Goal: Information Seeking & Learning: Understand process/instructions

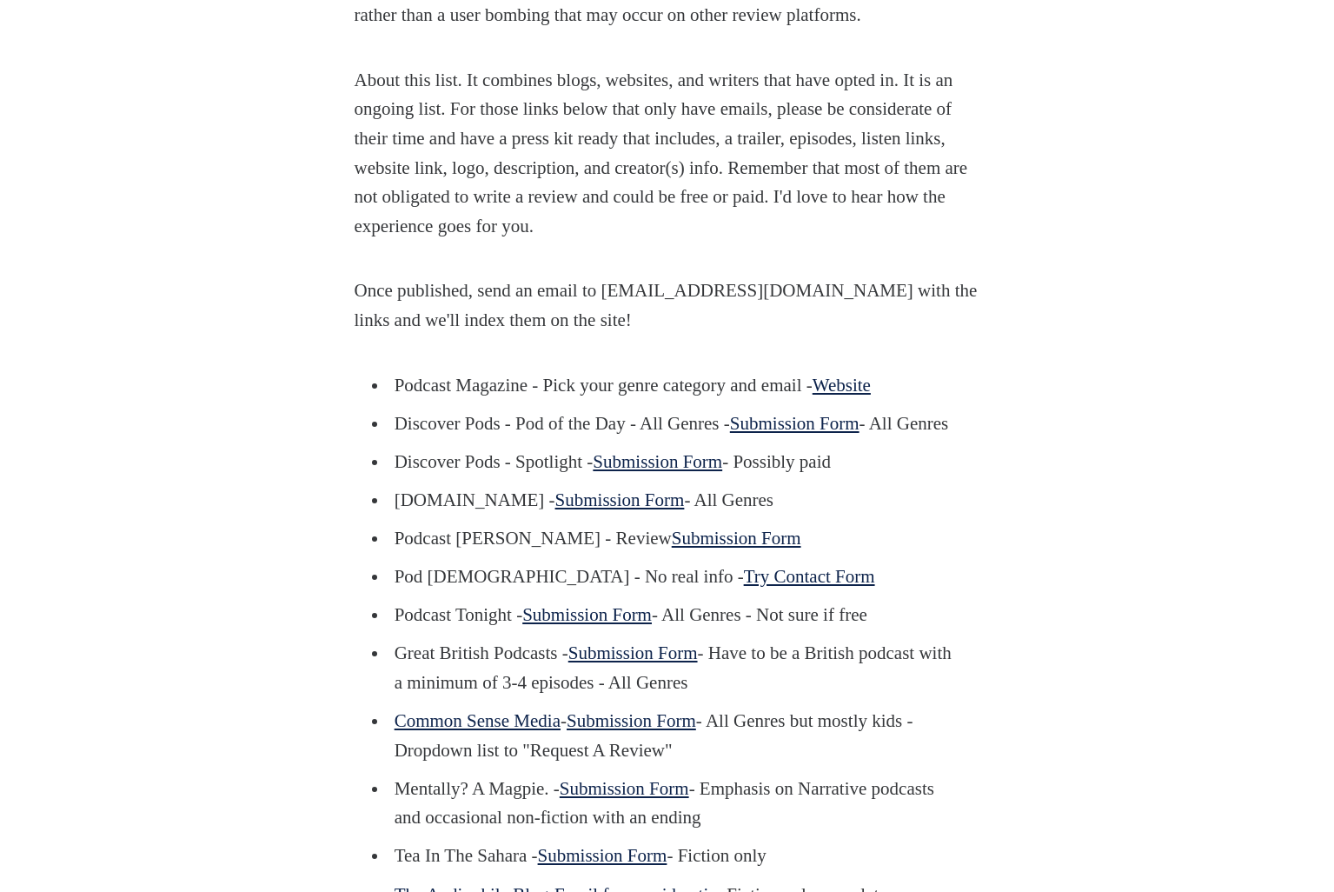
scroll to position [1124, 0]
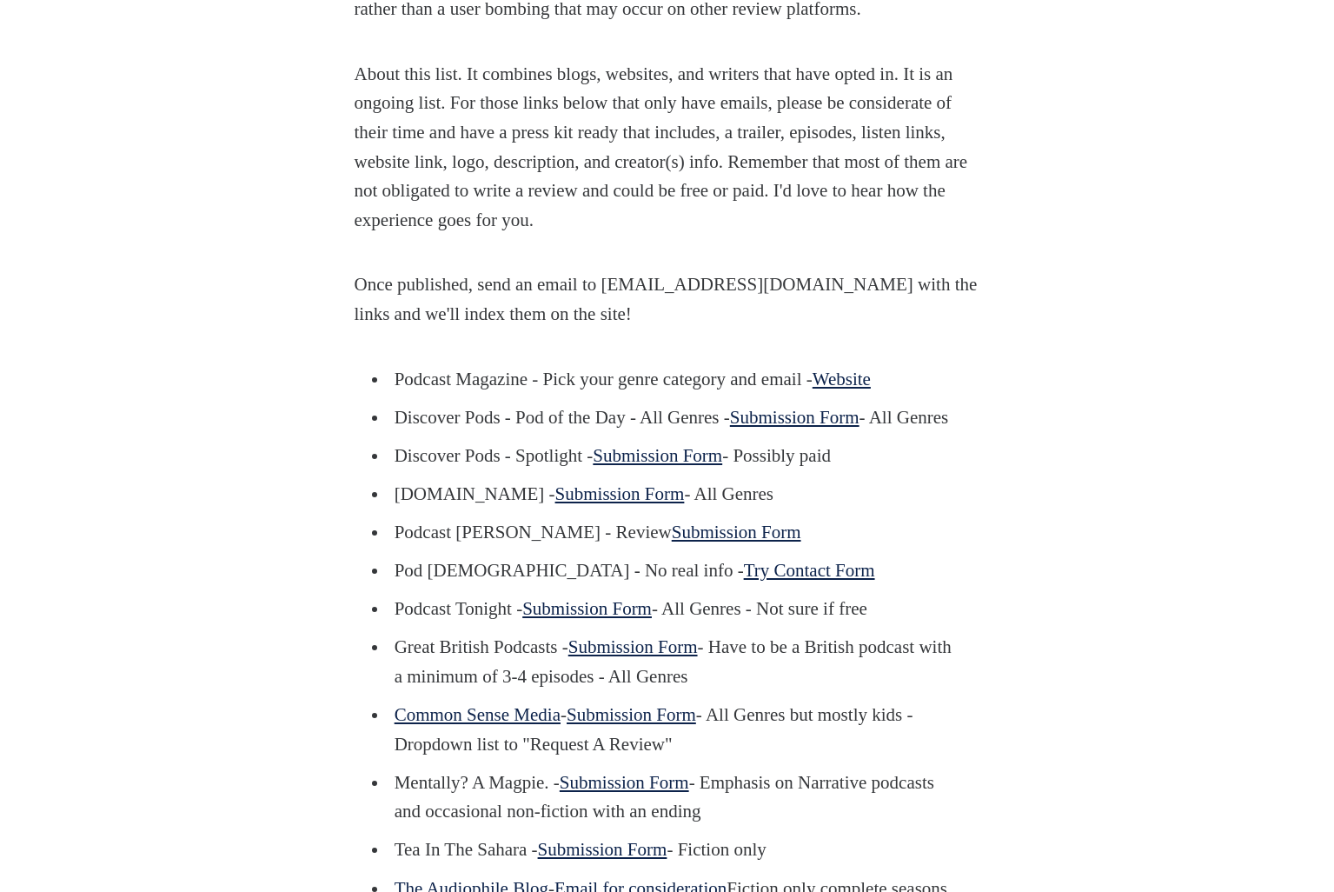
click at [871, 389] on link "Website" at bounding box center [842, 379] width 58 height 21
click at [648, 329] on p "Once published, send an email to [EMAIL_ADDRESS][DOMAIN_NAME] with the links an…" at bounding box center [668, 299] width 626 height 58
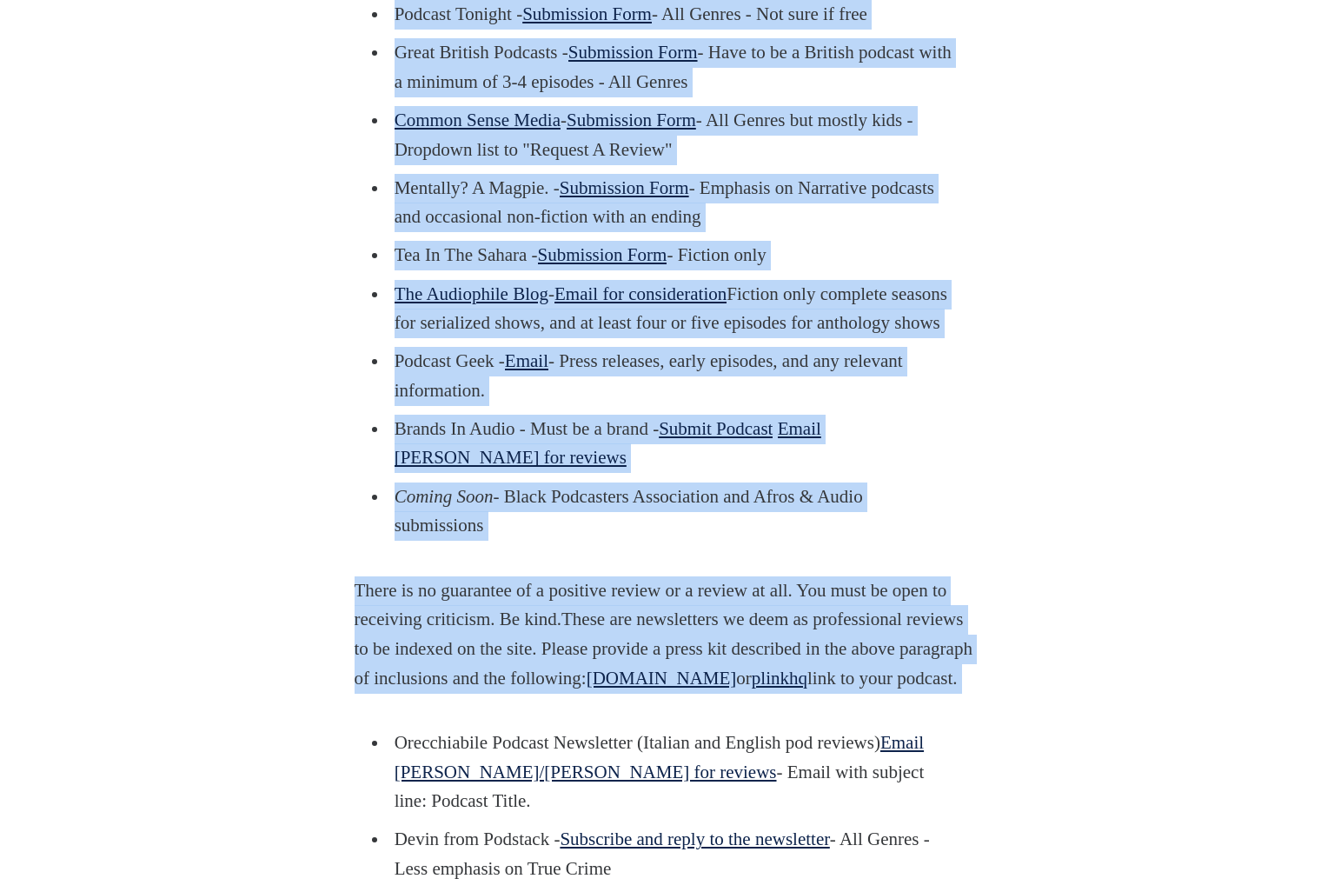
scroll to position [1915, 0]
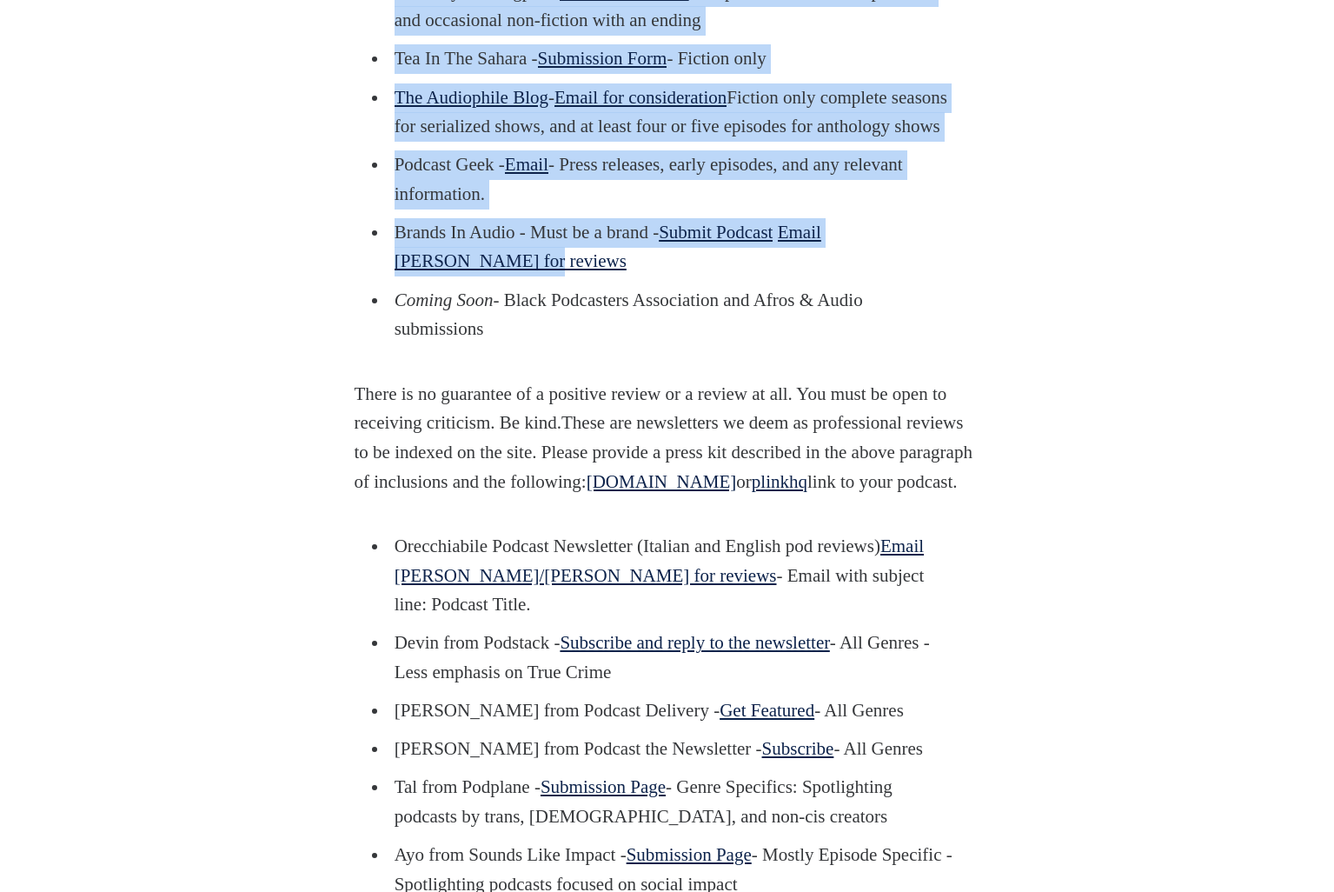
drag, startPoint x: 395, startPoint y: 389, endPoint x: 511, endPoint y: 383, distance: 115.8
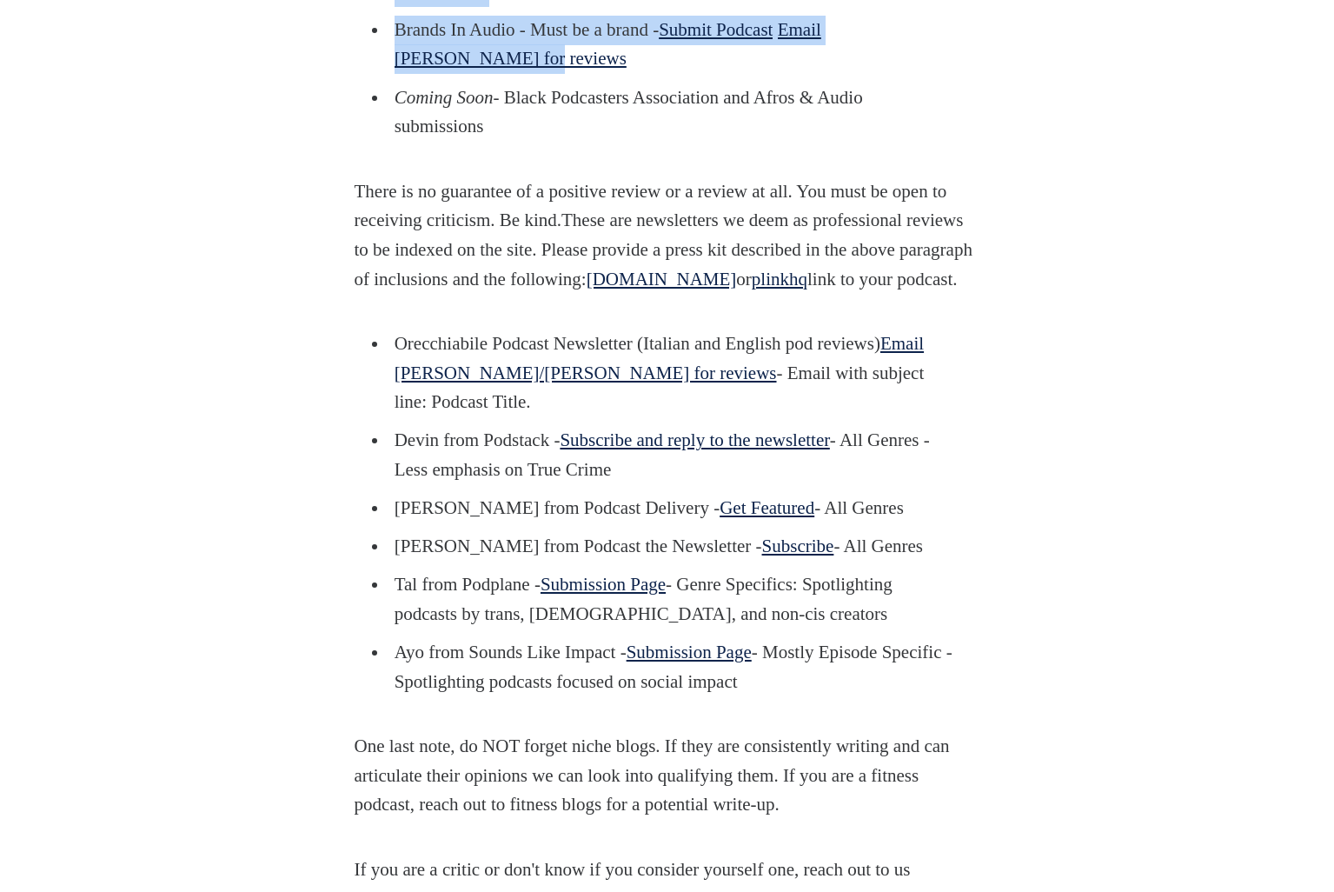
scroll to position [2110, 0]
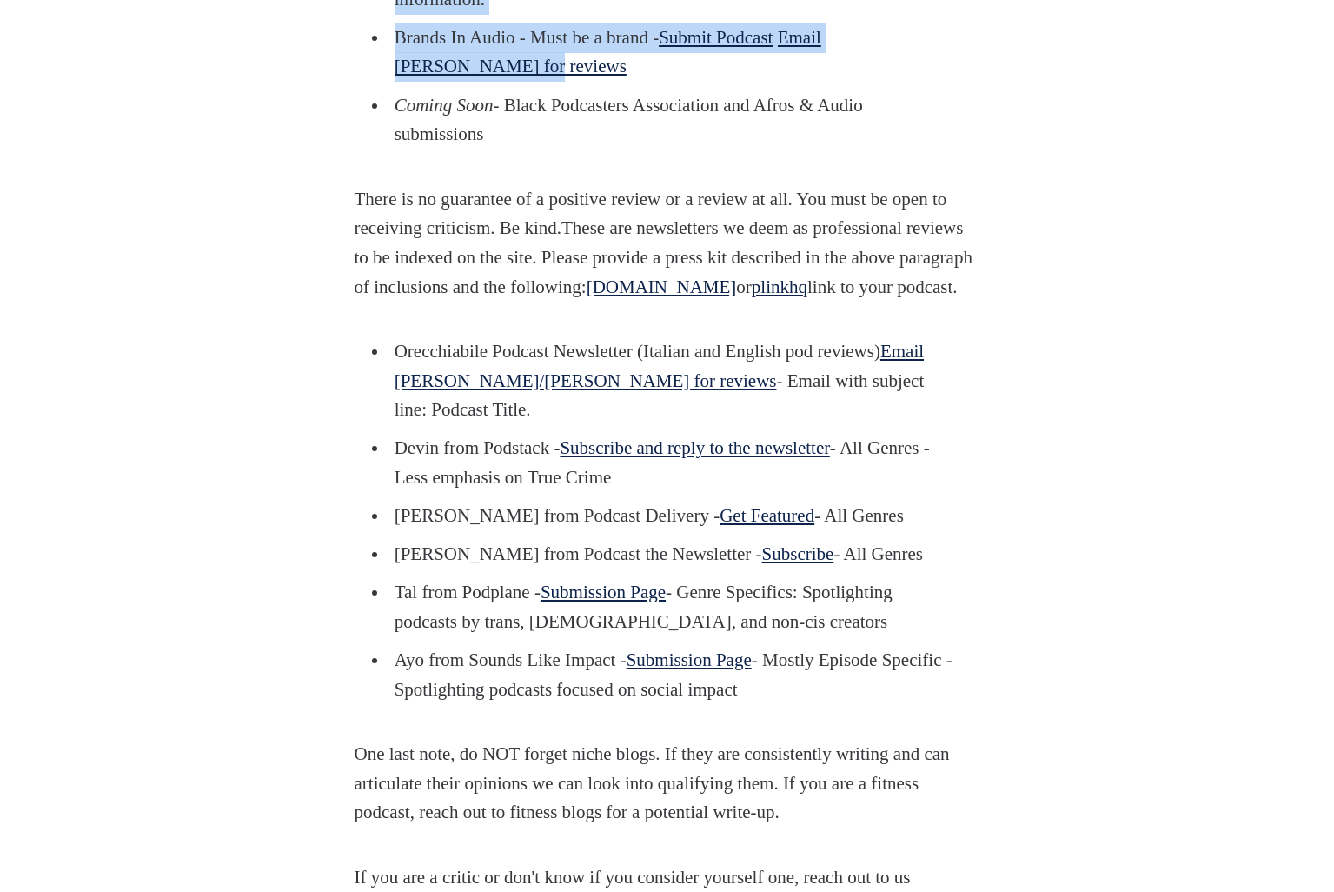
copy ul "Podcast Magazine - Pick your genre category and email - Website Discover Pods -…"
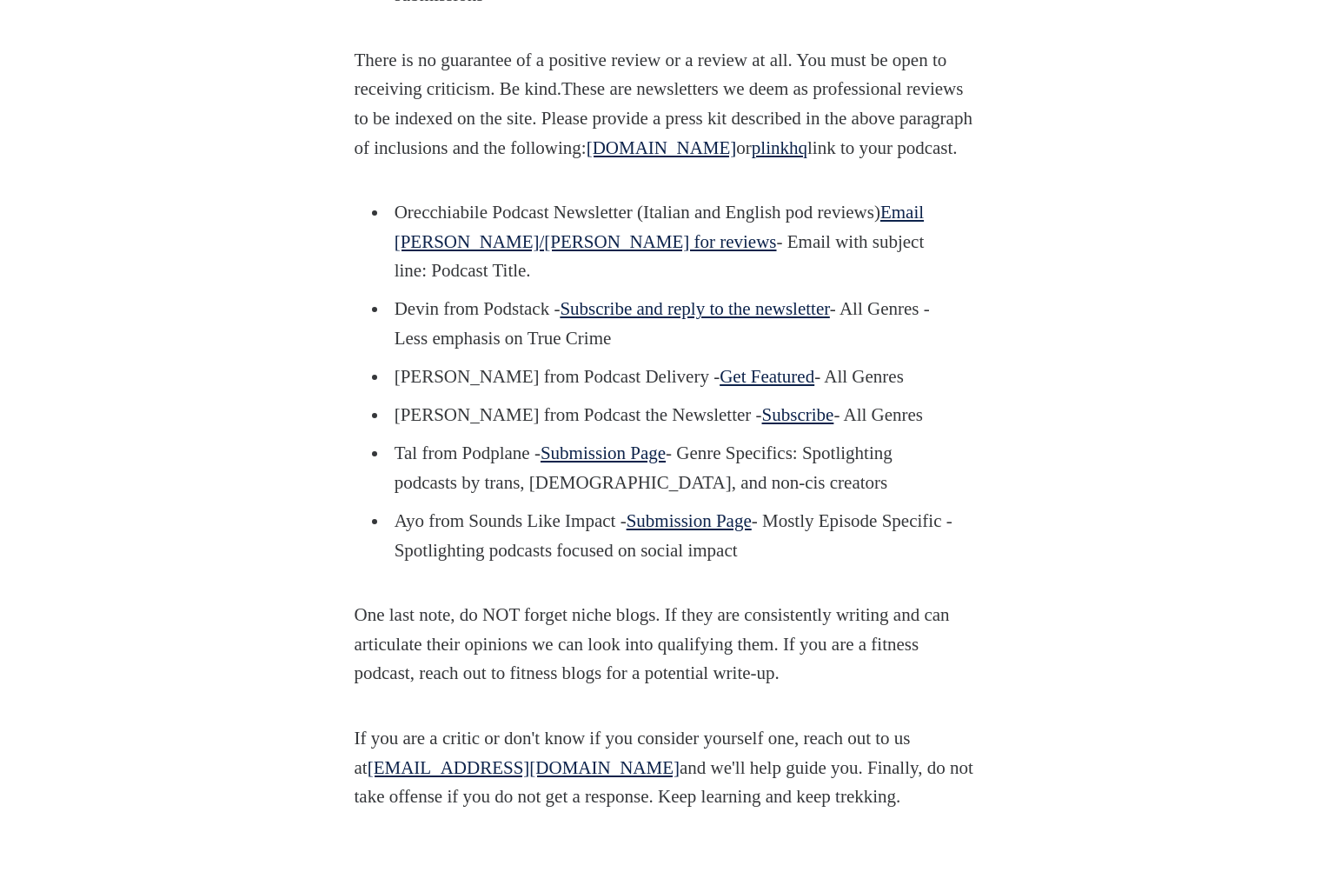
scroll to position [2250, 0]
drag, startPoint x: 847, startPoint y: 695, endPoint x: 402, endPoint y: 369, distance: 551.6
click at [402, 369] on ul "Orecchiabile Podcast Newsletter (Italian and English pod reviews) Email Chiara/…" at bounding box center [668, 379] width 626 height 367
click at [484, 284] on p "Orecchiabile Podcast Newsletter (Italian and English pod reviews) Email Chiara/…" at bounding box center [674, 240] width 558 height 88
drag, startPoint x: 395, startPoint y: 355, endPoint x: 859, endPoint y: 704, distance: 581.0
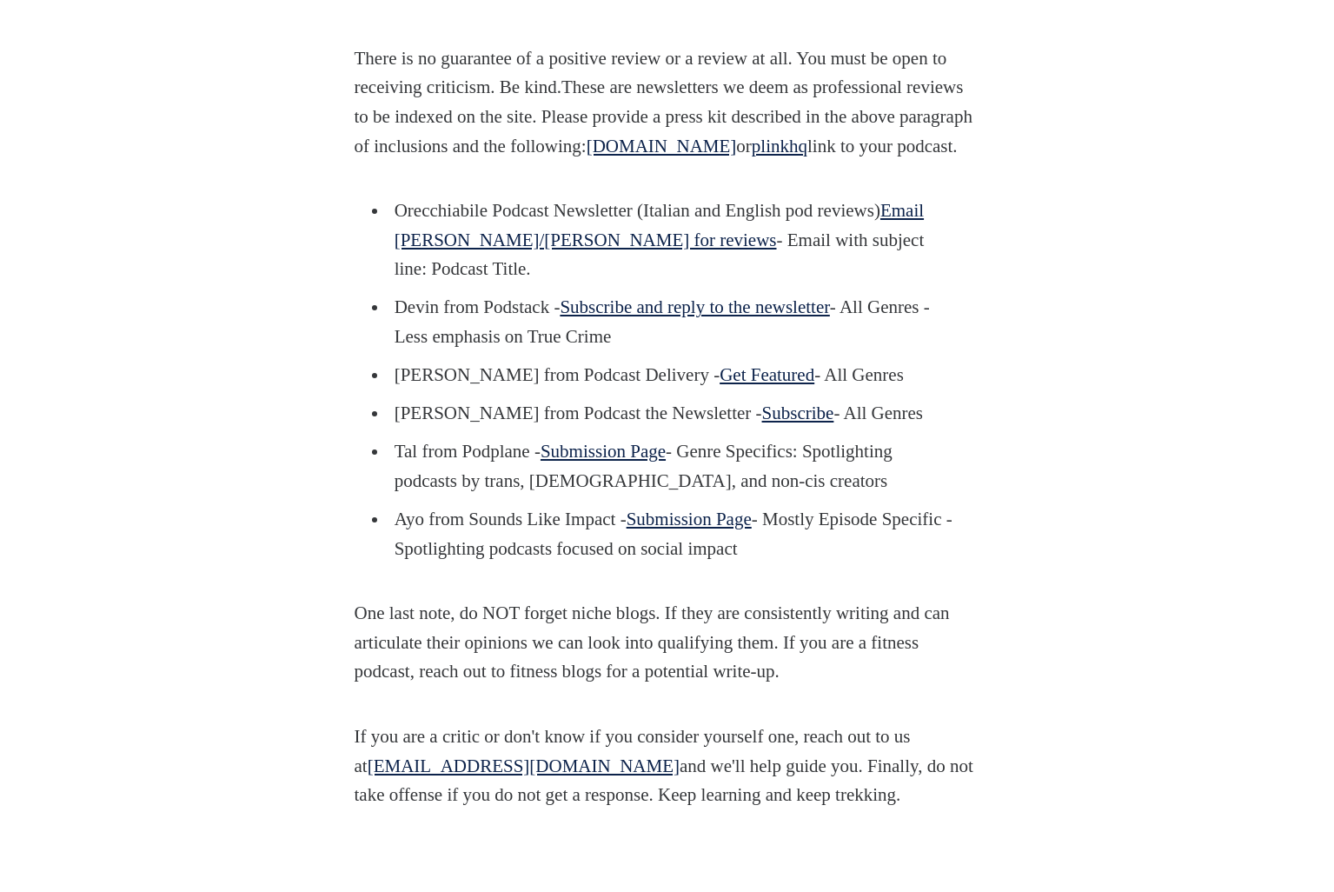
click at [859, 563] on ul "Orecchiabile Podcast Newsletter (Italian and English pod reviews) Email Chiara/…" at bounding box center [668, 379] width 626 height 367
copy ul "Orecchiabile Podcast Newsletter (Italian and English pod reviews) Email Chiara/…"
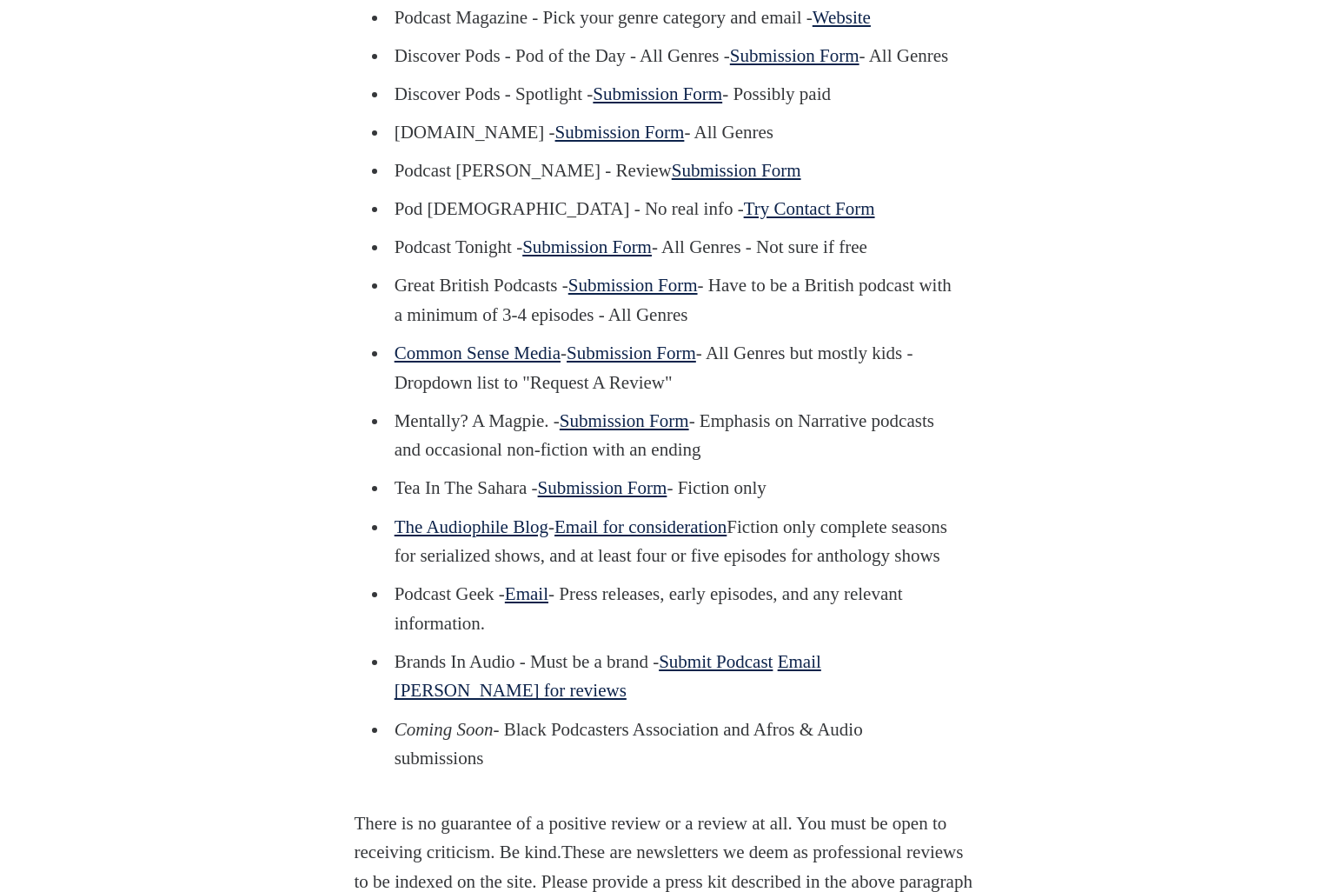
scroll to position [1472, 0]
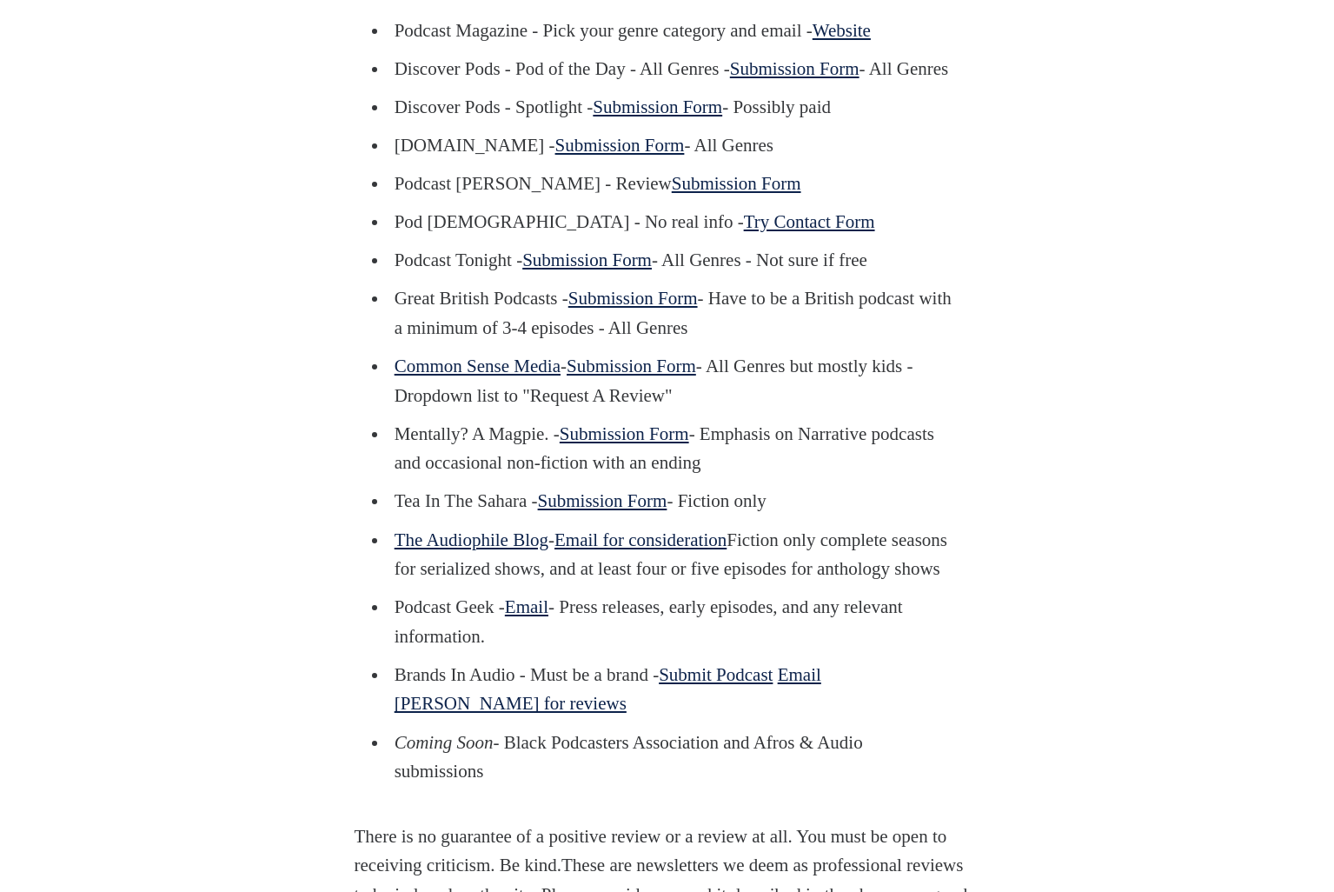
click at [658, 156] on link "Submission Form" at bounding box center [620, 145] width 130 height 21
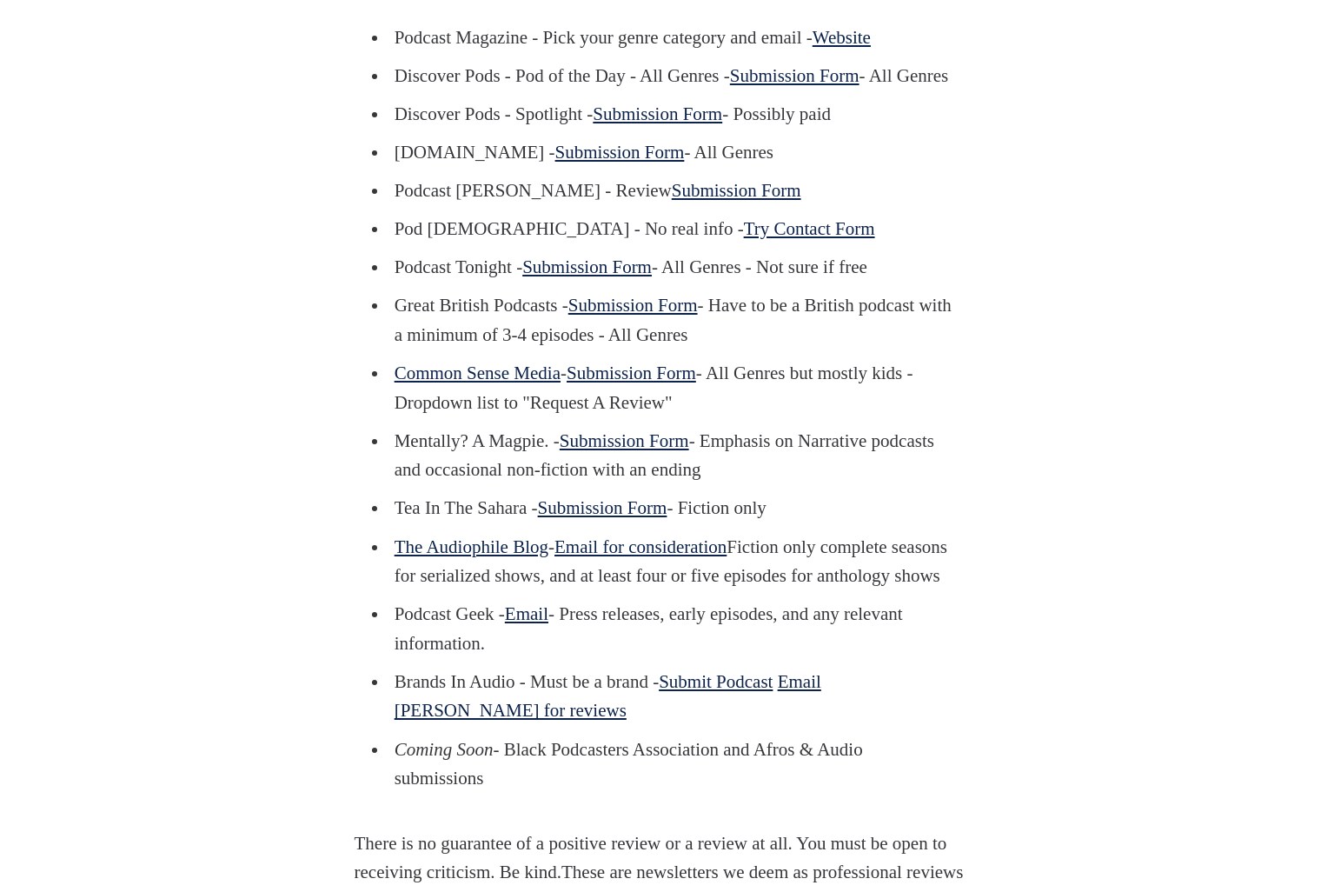
scroll to position [1440, 0]
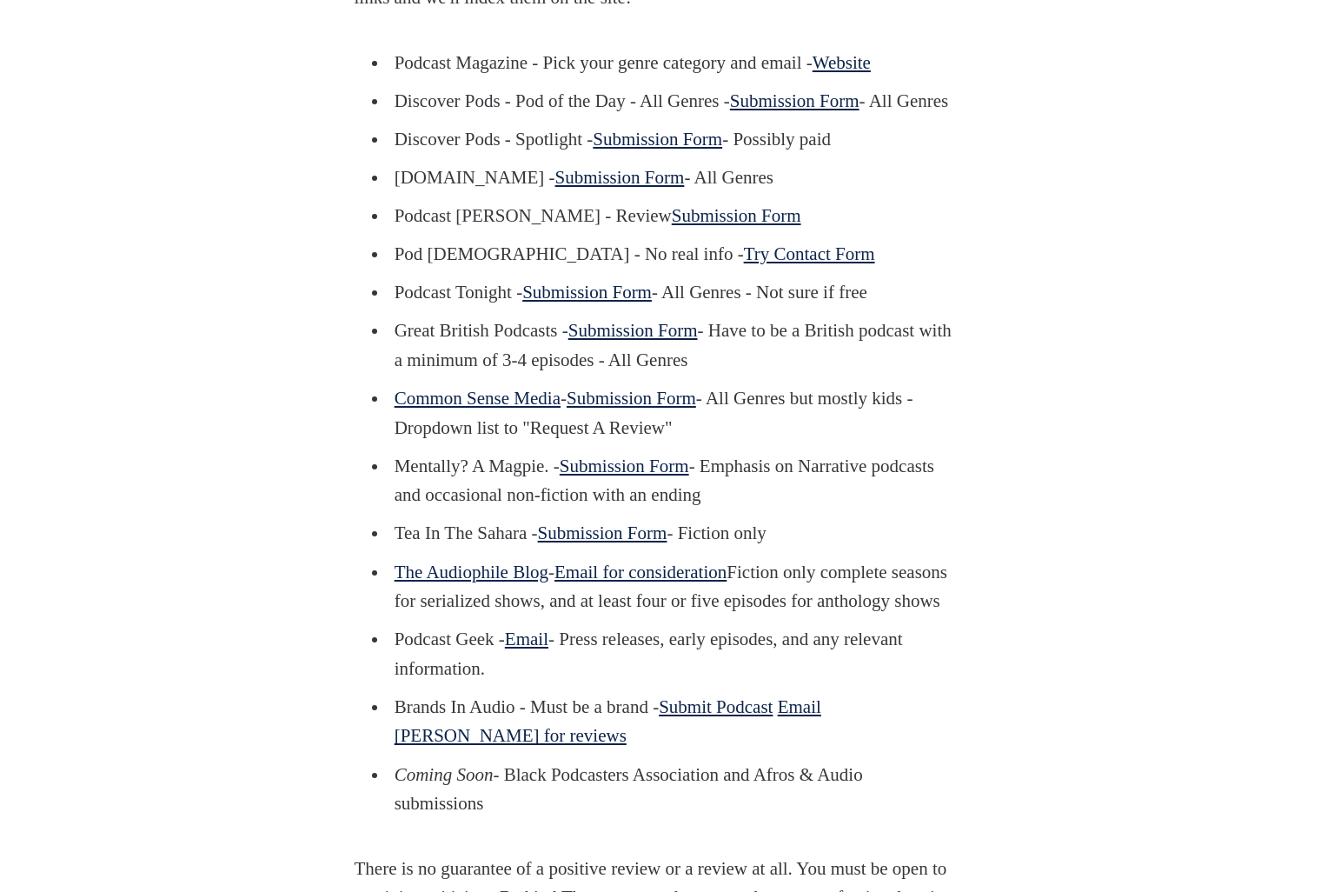
click at [672, 226] on link "Submission Form" at bounding box center [737, 215] width 130 height 21
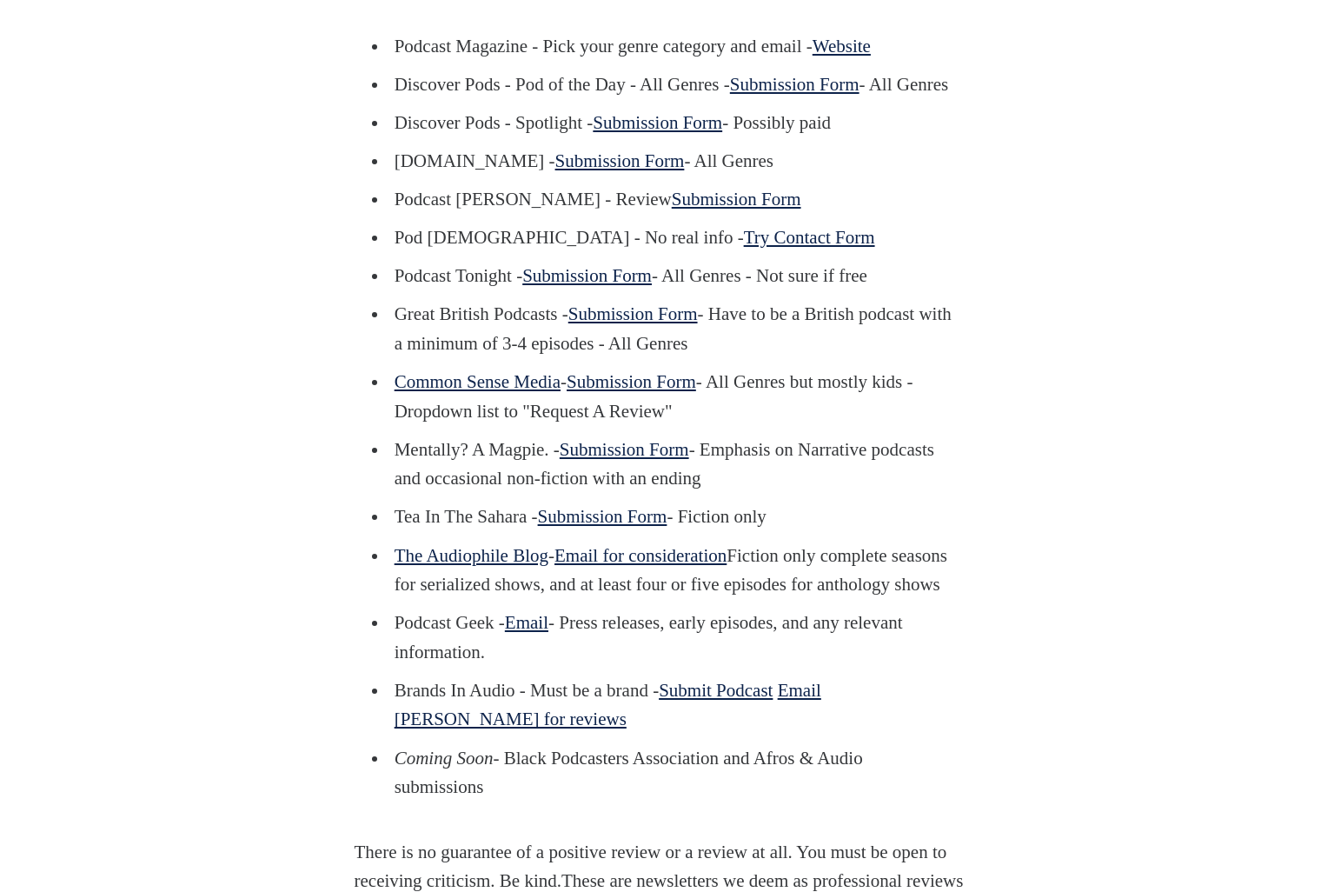
scroll to position [1484, 0]
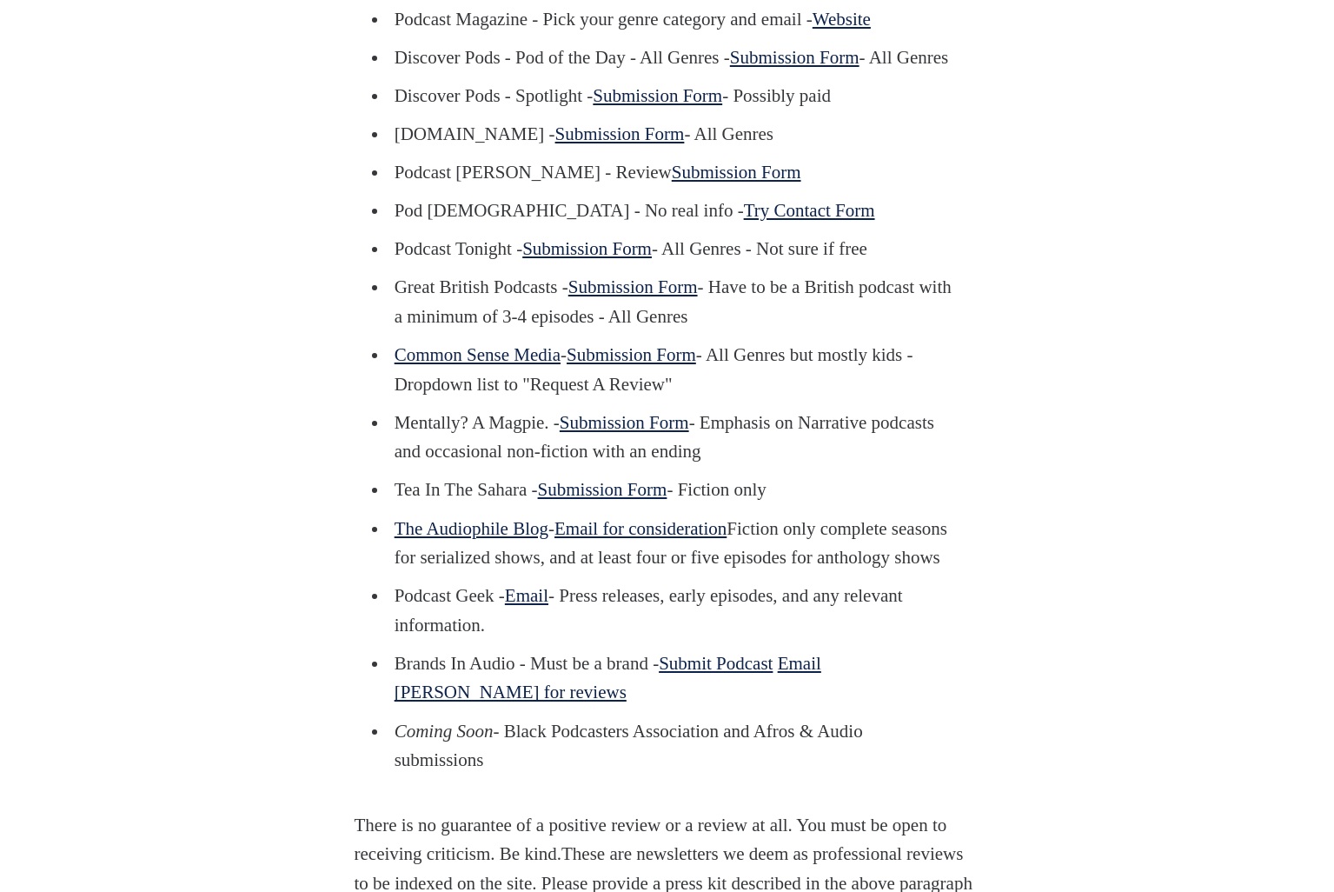
click at [744, 221] on link "Try Contact Form" at bounding box center [809, 210] width 131 height 21
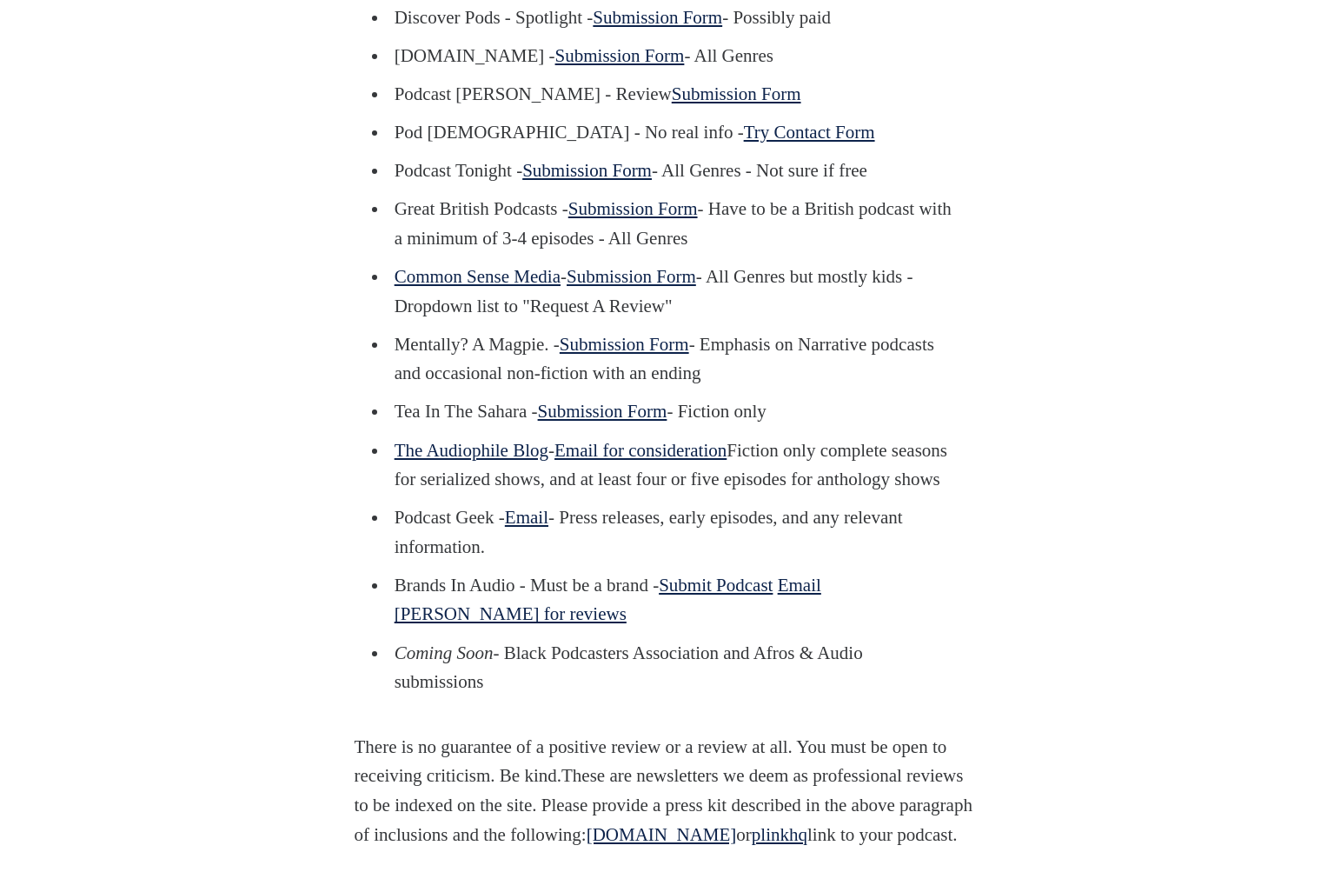
scroll to position [1565, 0]
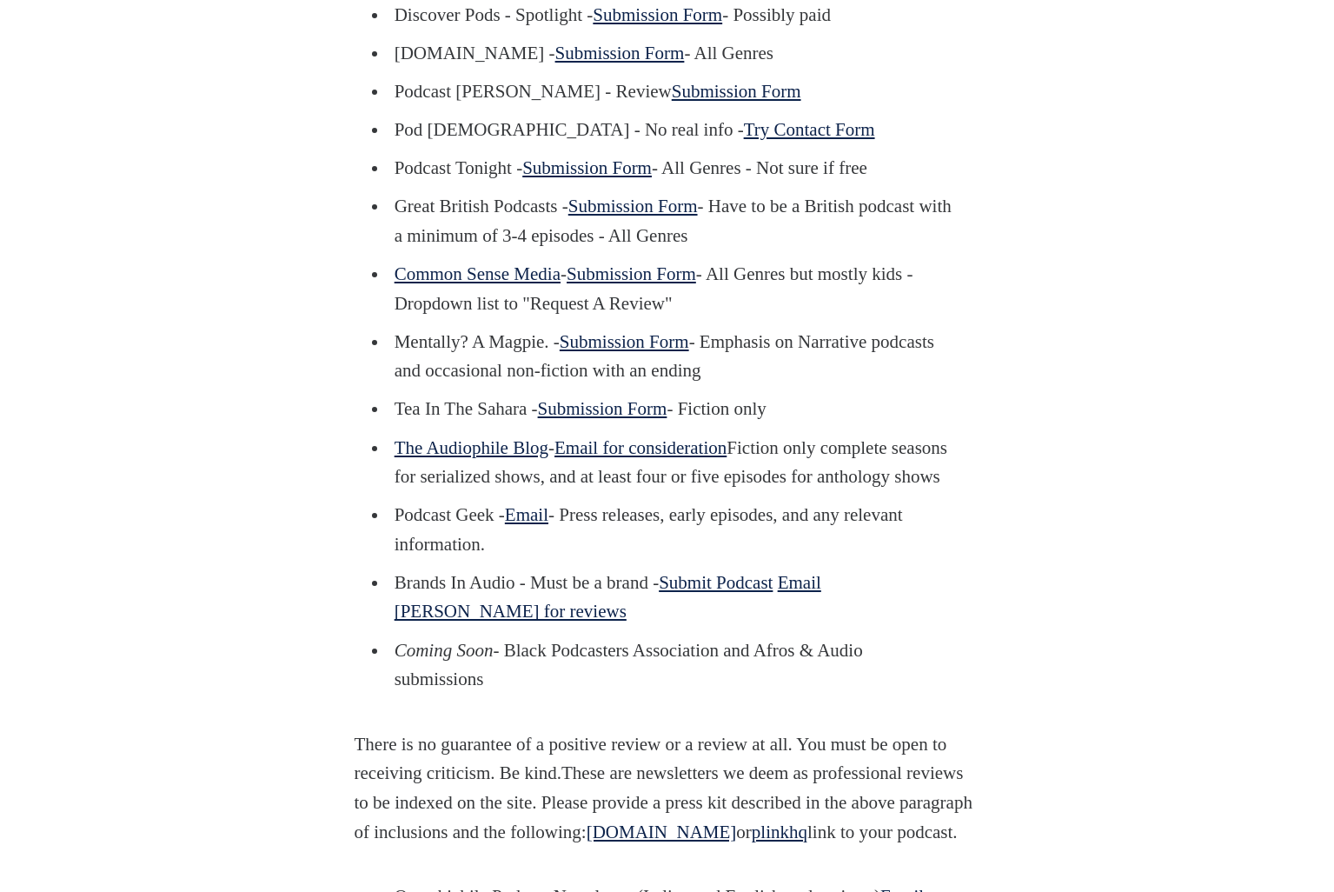
click at [779, 250] on li "Great British Podcasts - Submission Form - Have to be a British podcast with a …" at bounding box center [671, 221] width 564 height 58
click at [835, 318] on li "Common Sense Media - Submission Form - All Genres but mostly kids - Dropdown li…" at bounding box center [671, 289] width 564 height 58
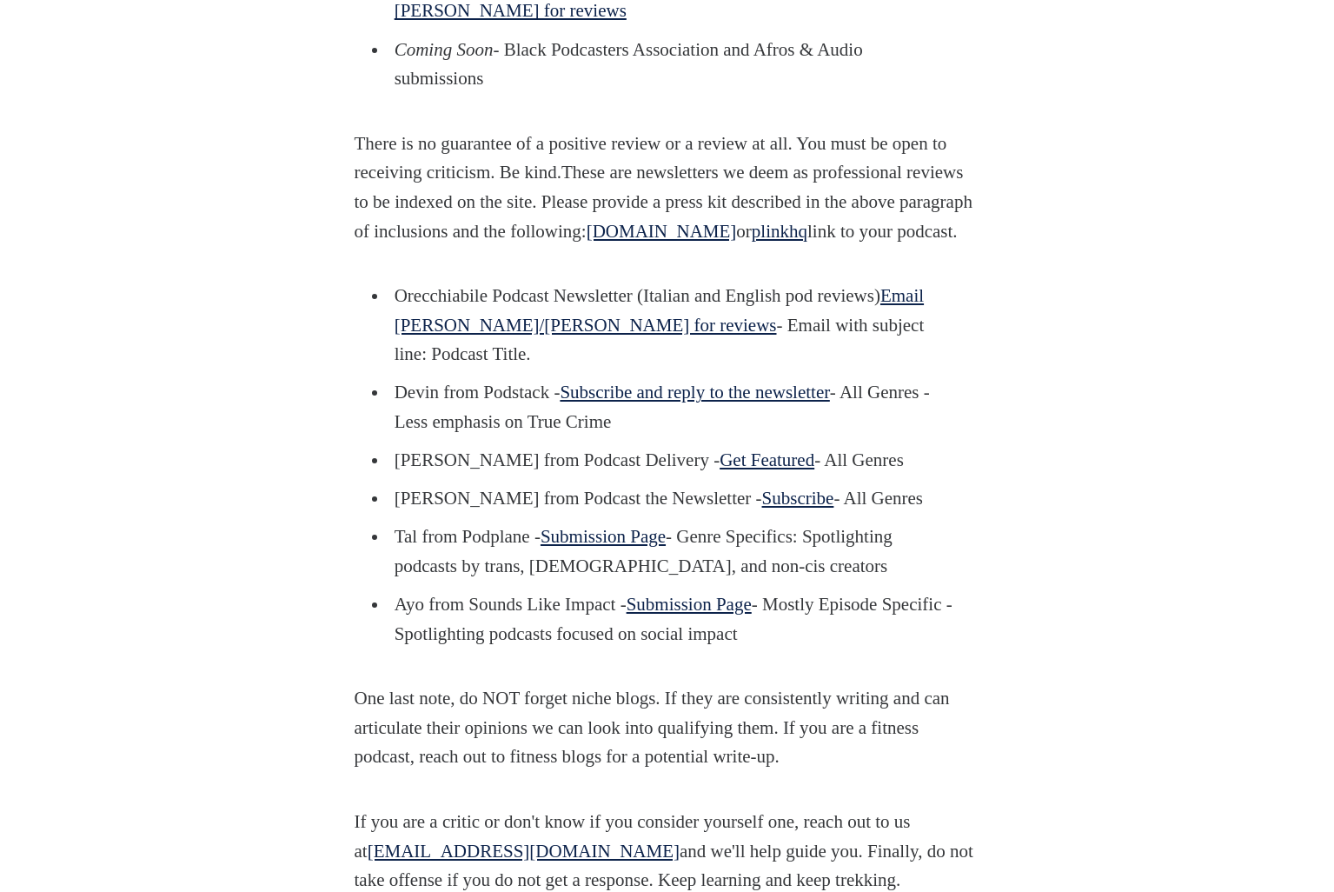
scroll to position [2169, 0]
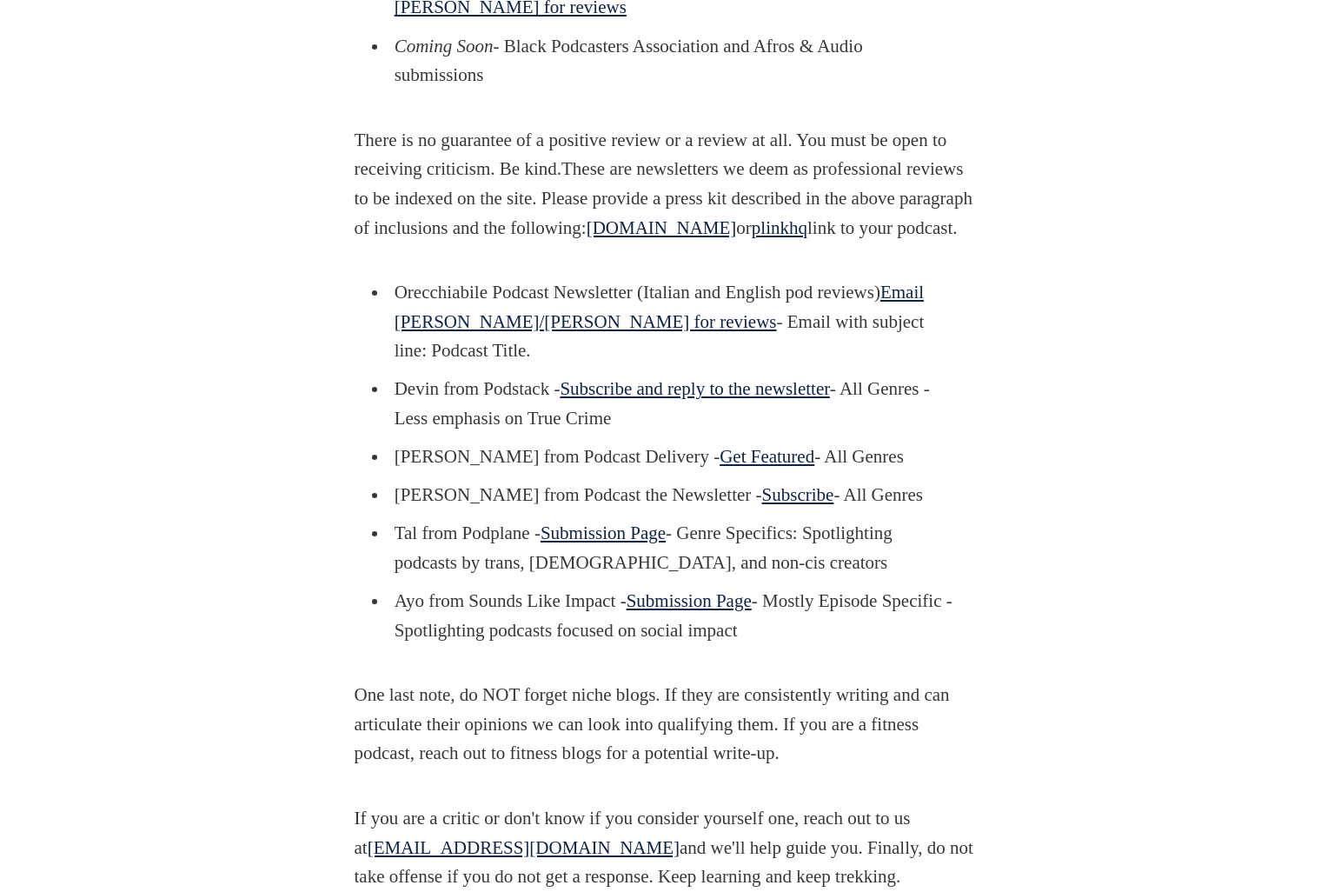
click at [586, 332] on link "Email [PERSON_NAME]/[PERSON_NAME] for reviews" at bounding box center [659, 307] width 529 height 50
click at [788, 366] on p "Orecchiabile Podcast Newsletter (Italian and English pod reviews) Email Chiara/…" at bounding box center [674, 322] width 558 height 88
drag, startPoint x: 656, startPoint y: 439, endPoint x: 372, endPoint y: 416, distance: 285.1
click at [373, 416] on section "* Updated 10/22/24 * Previously updated 8/28/24, 4/11/23, 6/30/22 Great Pods co…" at bounding box center [667, 48] width 1334 height 2792
copy p "Orecchiabile Podcast Newsletter"
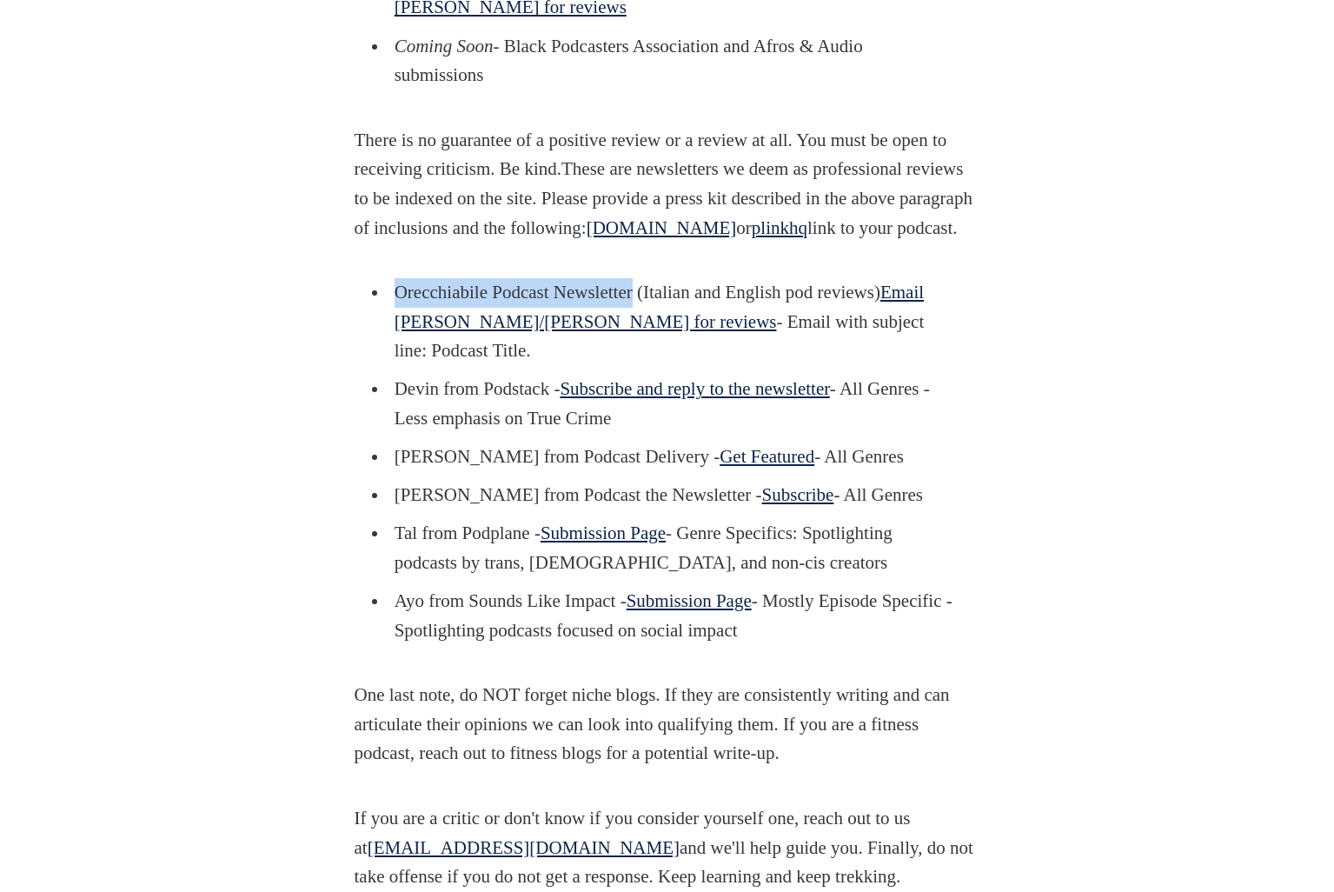
click at [797, 399] on link "Subscribe and reply to the newsletter" at bounding box center [694, 388] width 269 height 21
click at [770, 467] on link "Get Featured" at bounding box center [767, 456] width 95 height 21
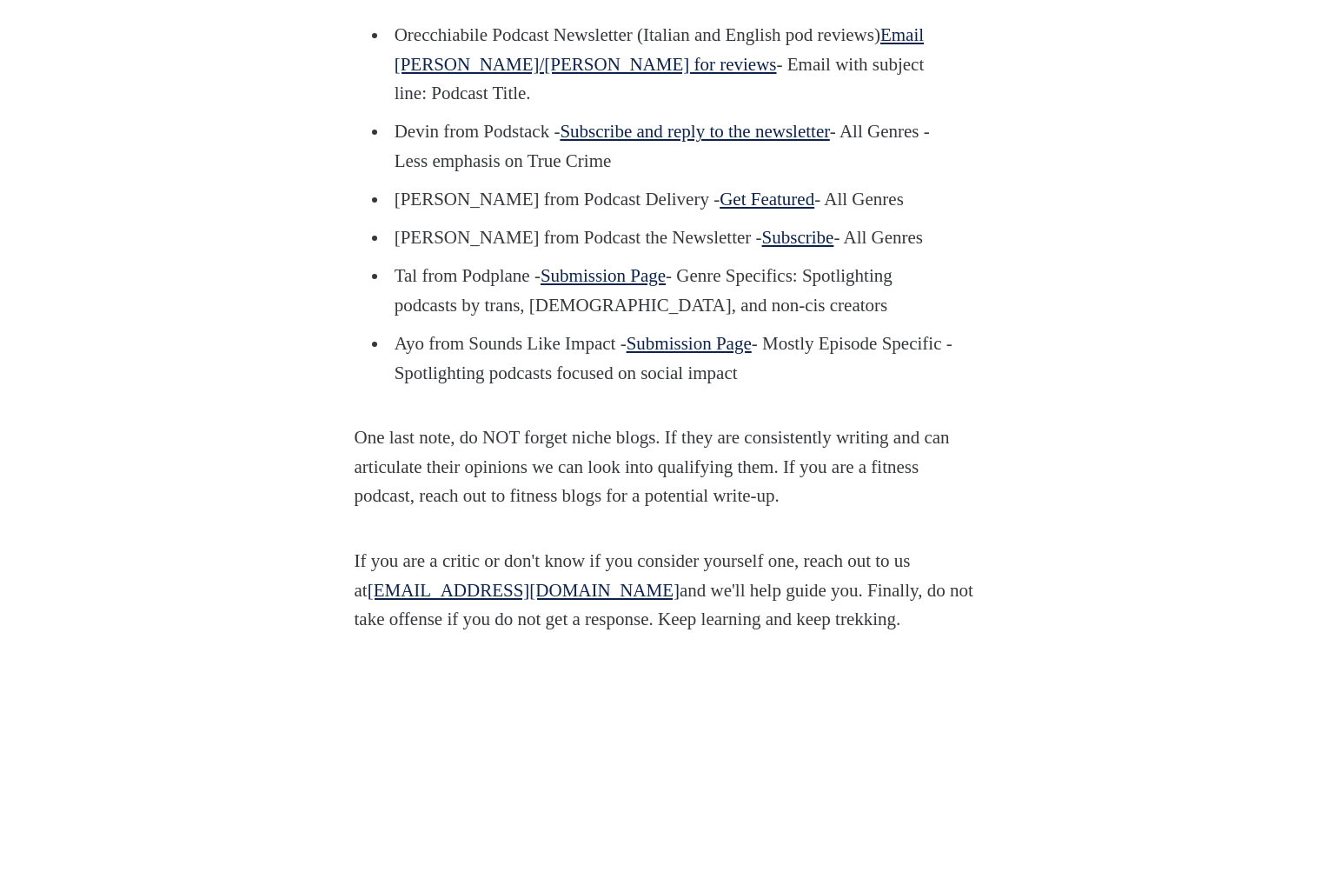
scroll to position [2429, 0]
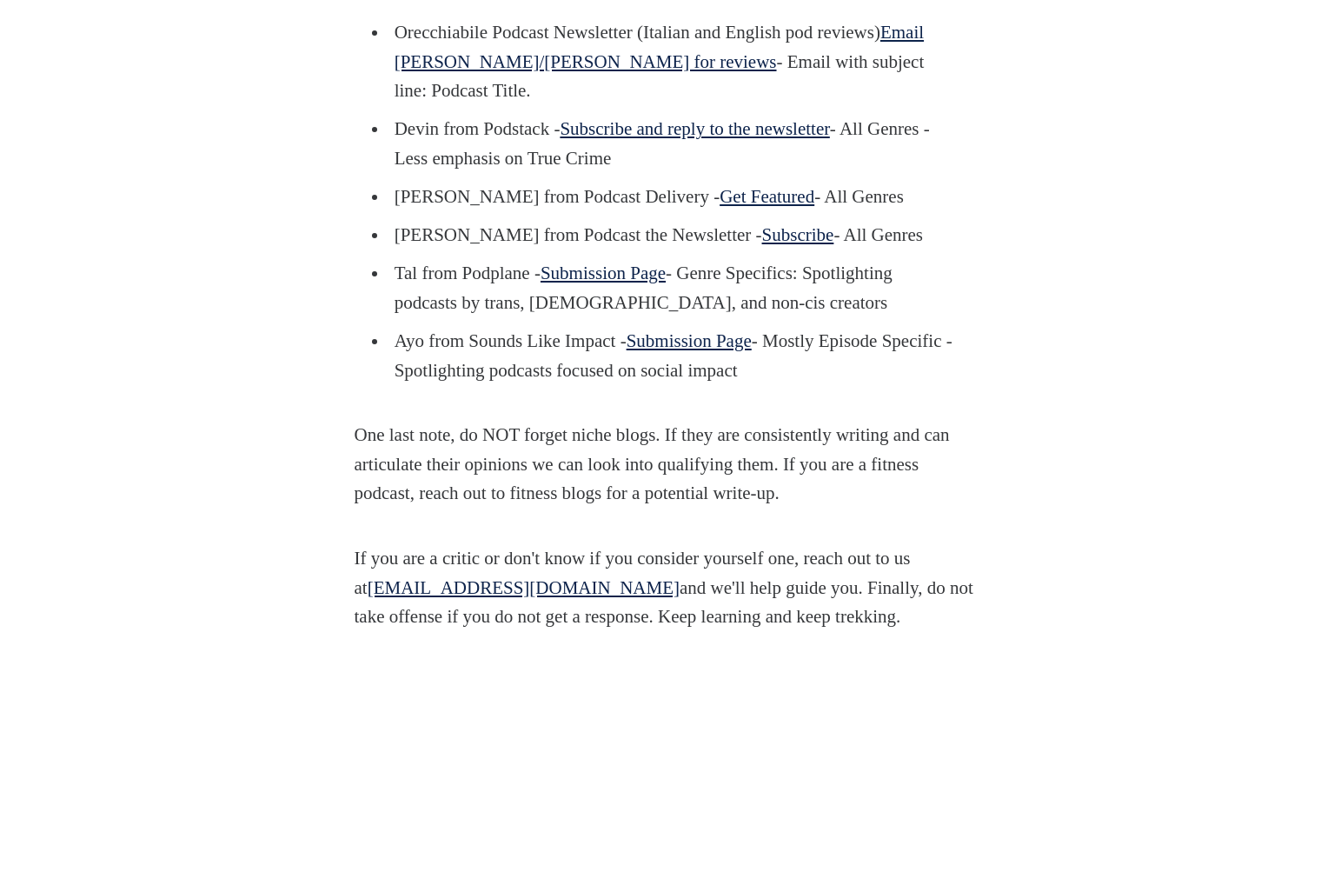
click at [762, 245] on link "Subscribe" at bounding box center [798, 234] width 72 height 21
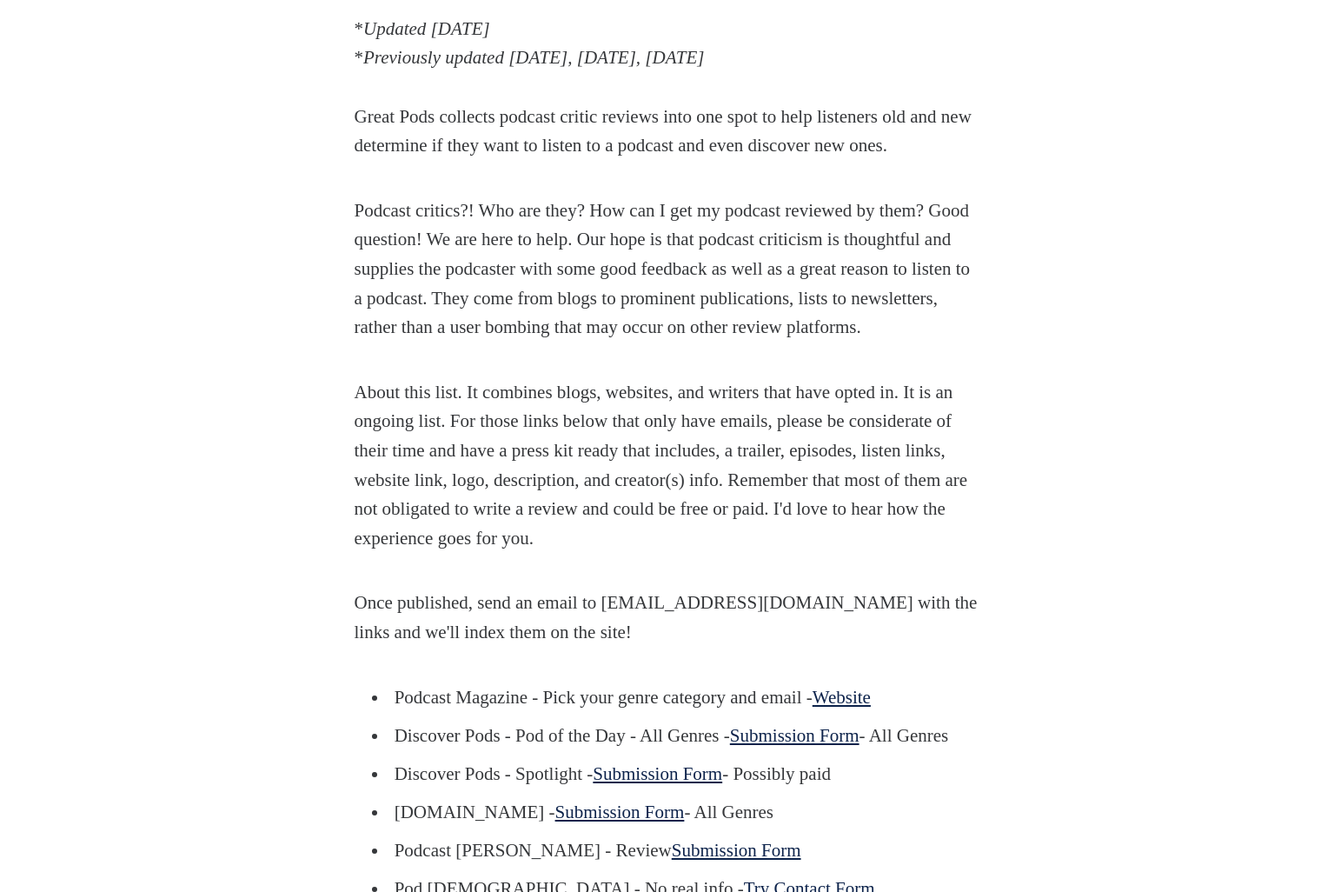
scroll to position [743, 0]
